Goal: Find specific page/section: Find specific page/section

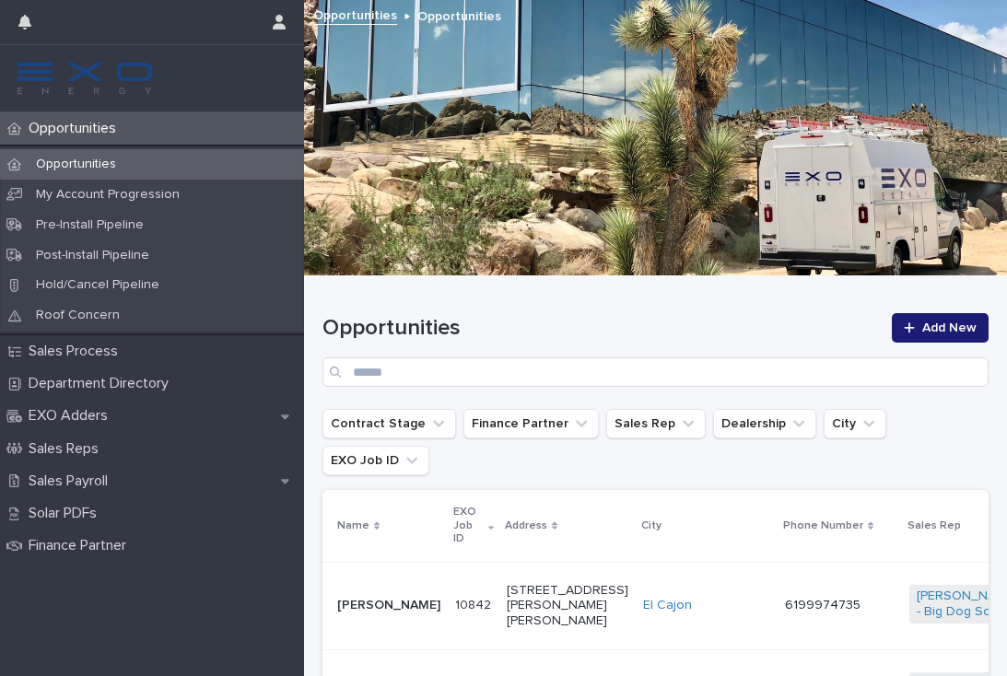
click at [142, 475] on div "Sales Payroll" at bounding box center [152, 481] width 304 height 32
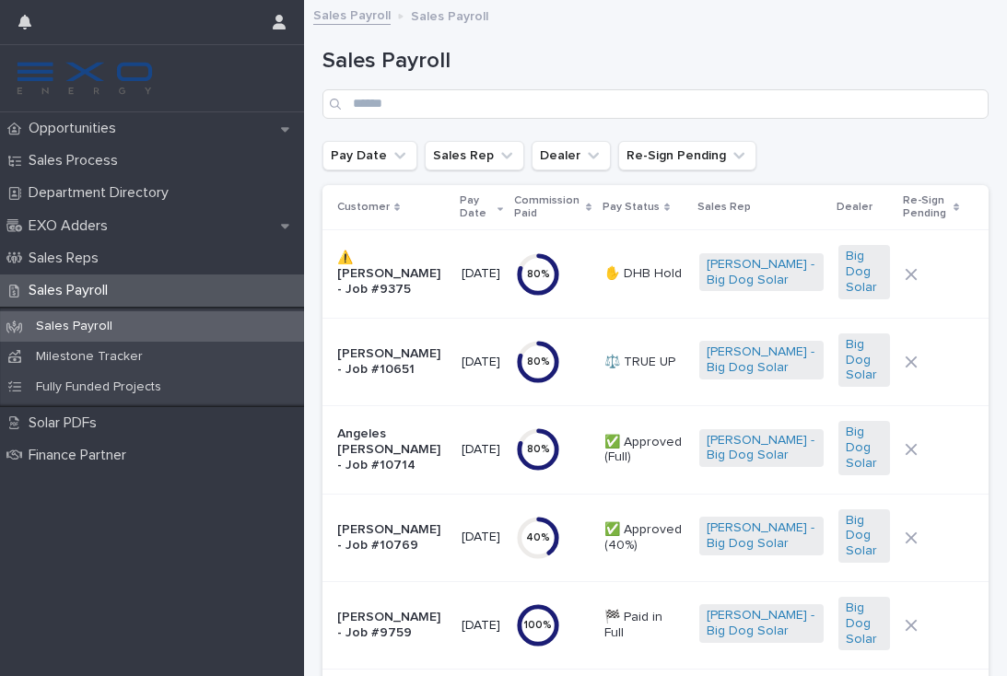
click at [128, 123] on p "Opportunities" at bounding box center [76, 129] width 110 height 18
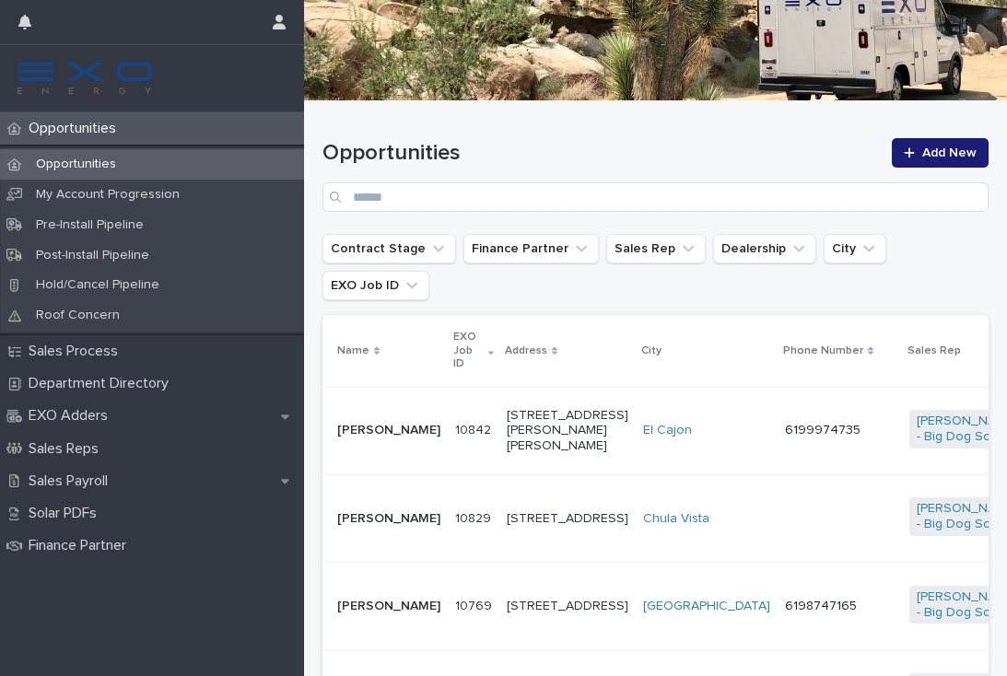
scroll to position [213, 0]
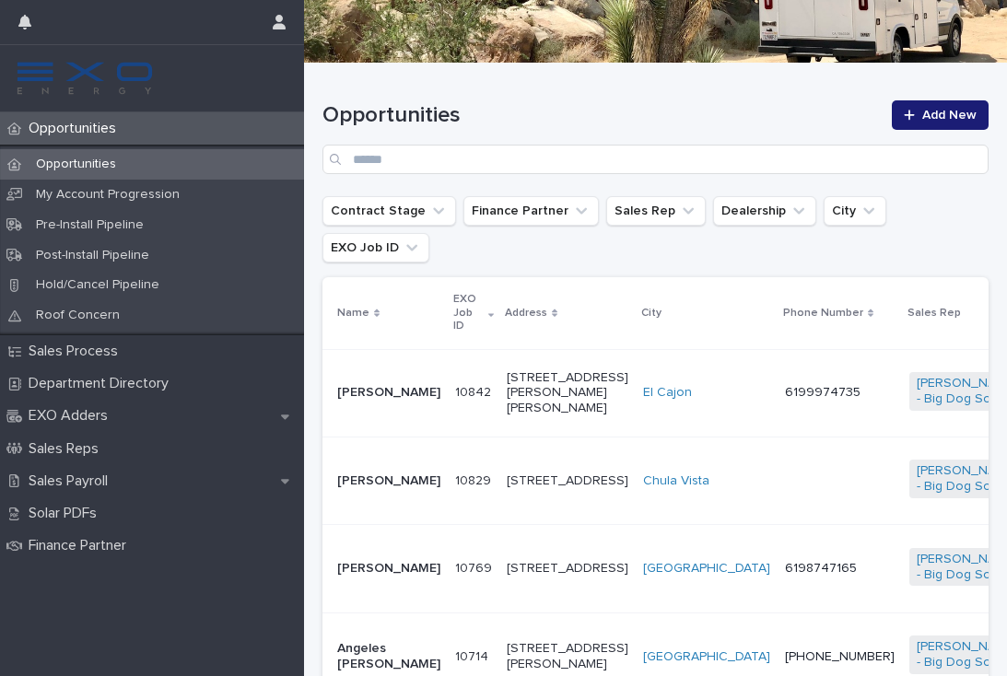
click at [778, 464] on td at bounding box center [840, 481] width 124 height 88
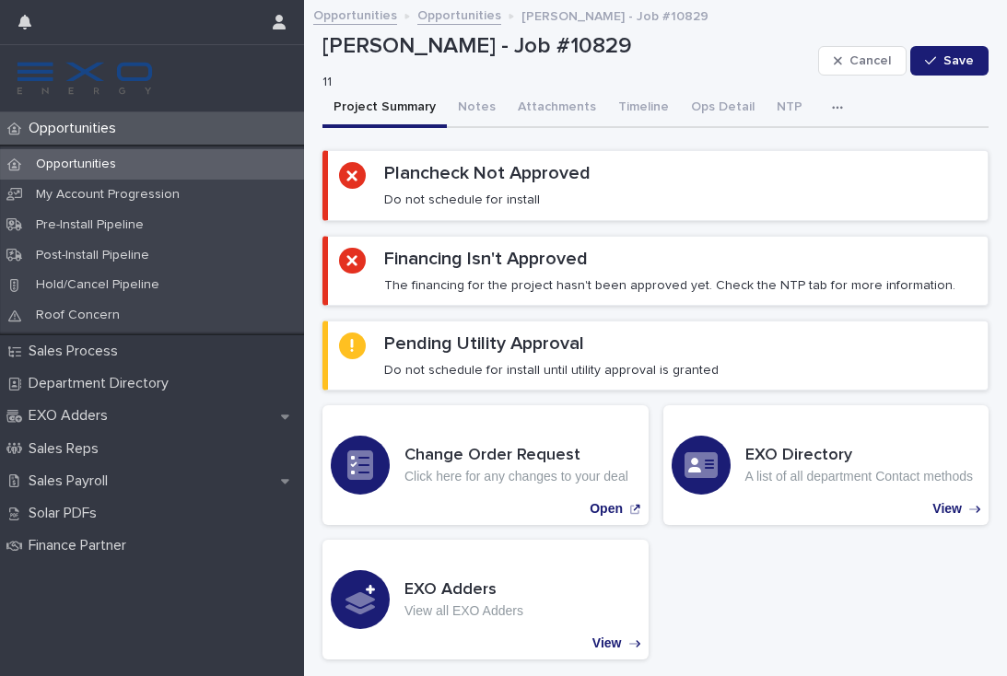
click at [116, 136] on p "Opportunities" at bounding box center [76, 129] width 110 height 18
